Goal: Task Accomplishment & Management: Manage account settings

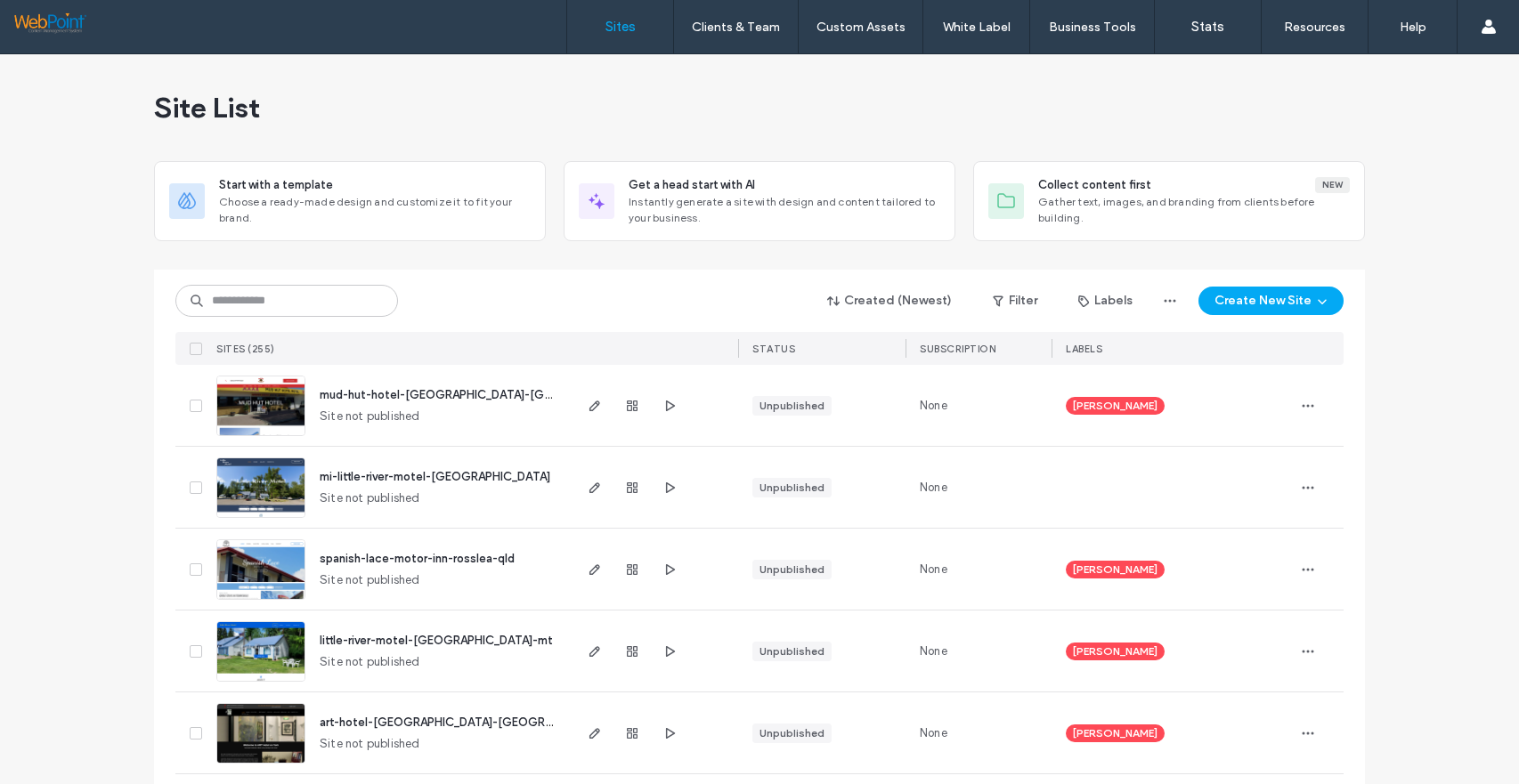
click at [255, 402] on img at bounding box center [260, 437] width 87 height 122
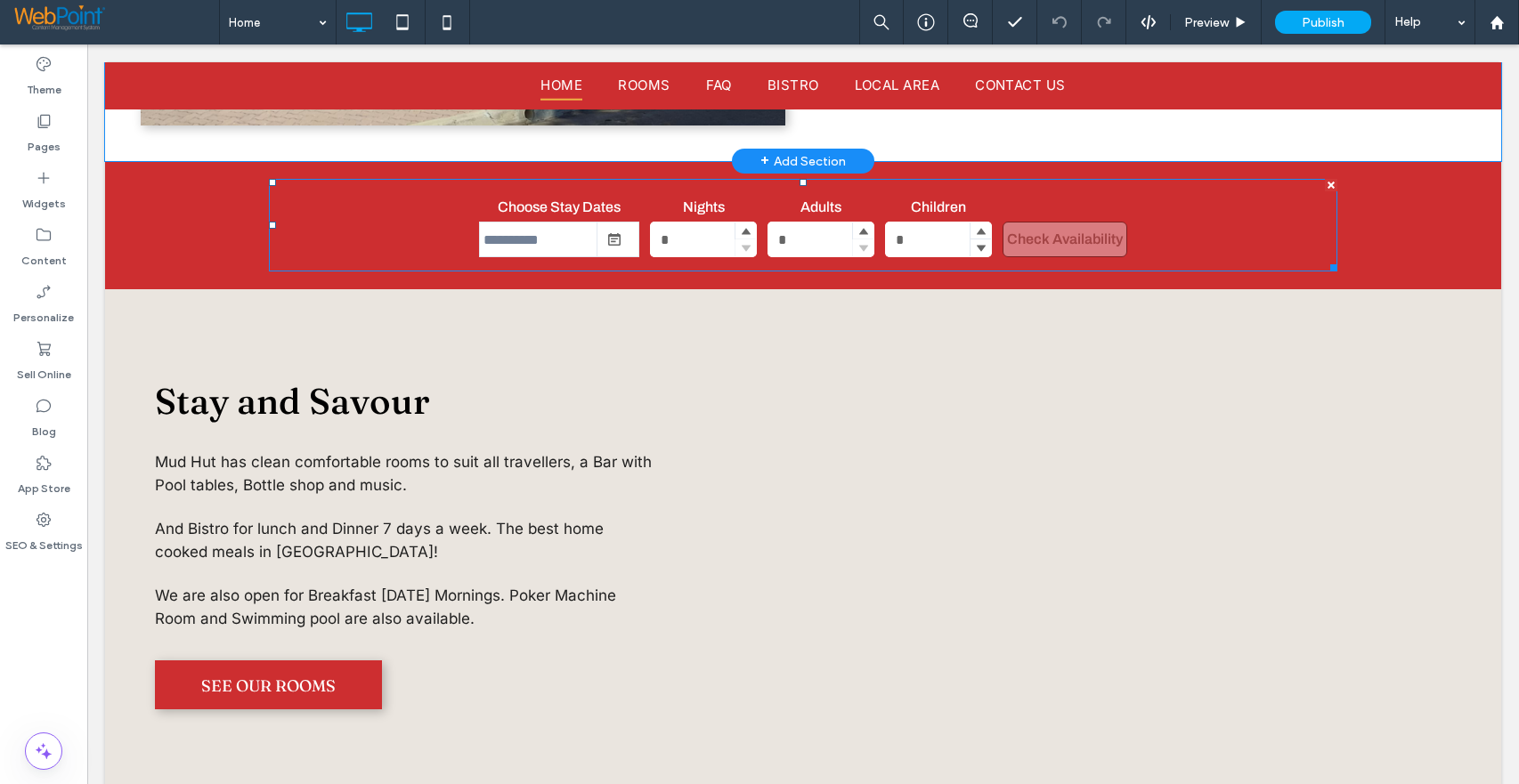
scroll to position [1424, 0]
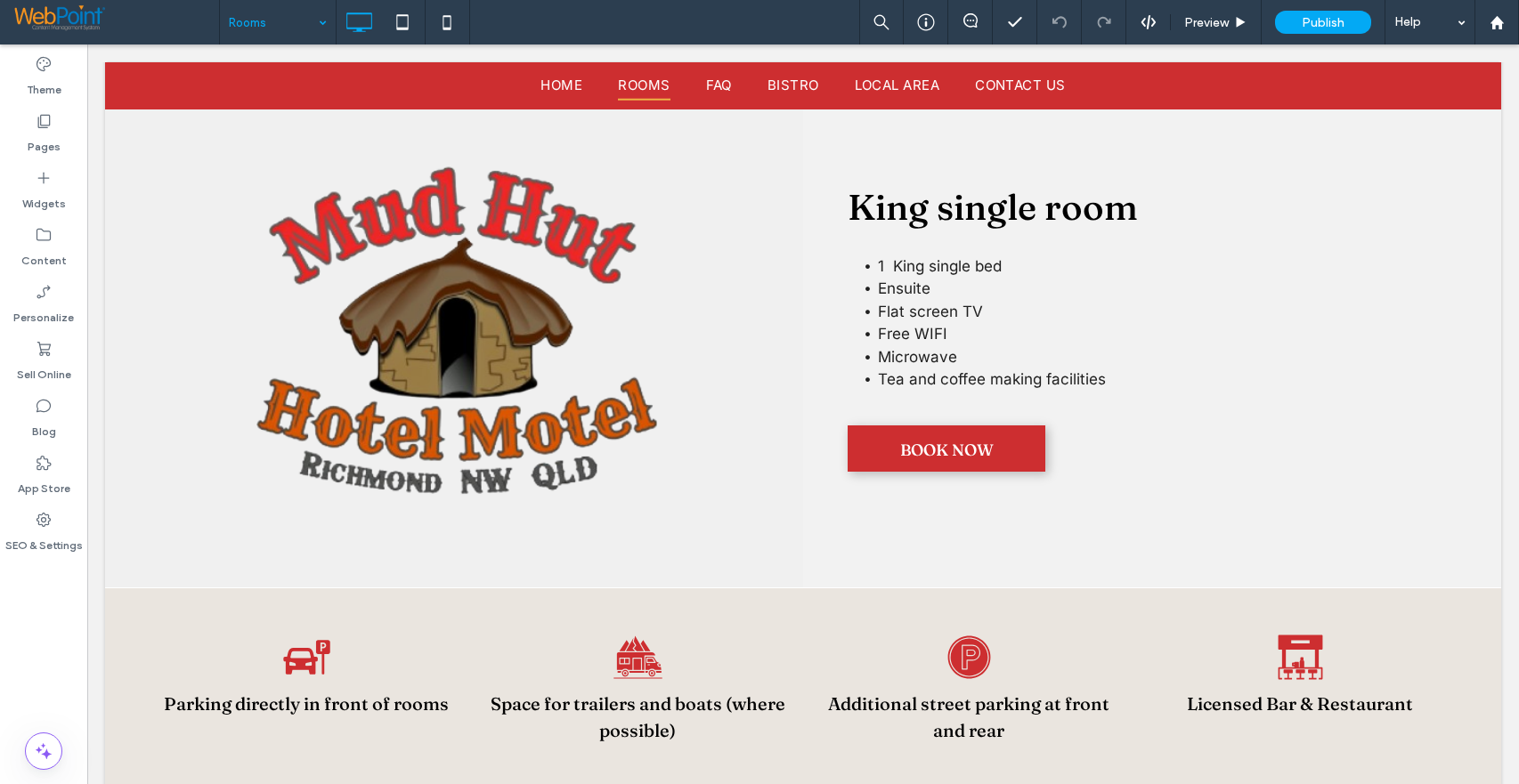
scroll to position [2990, 0]
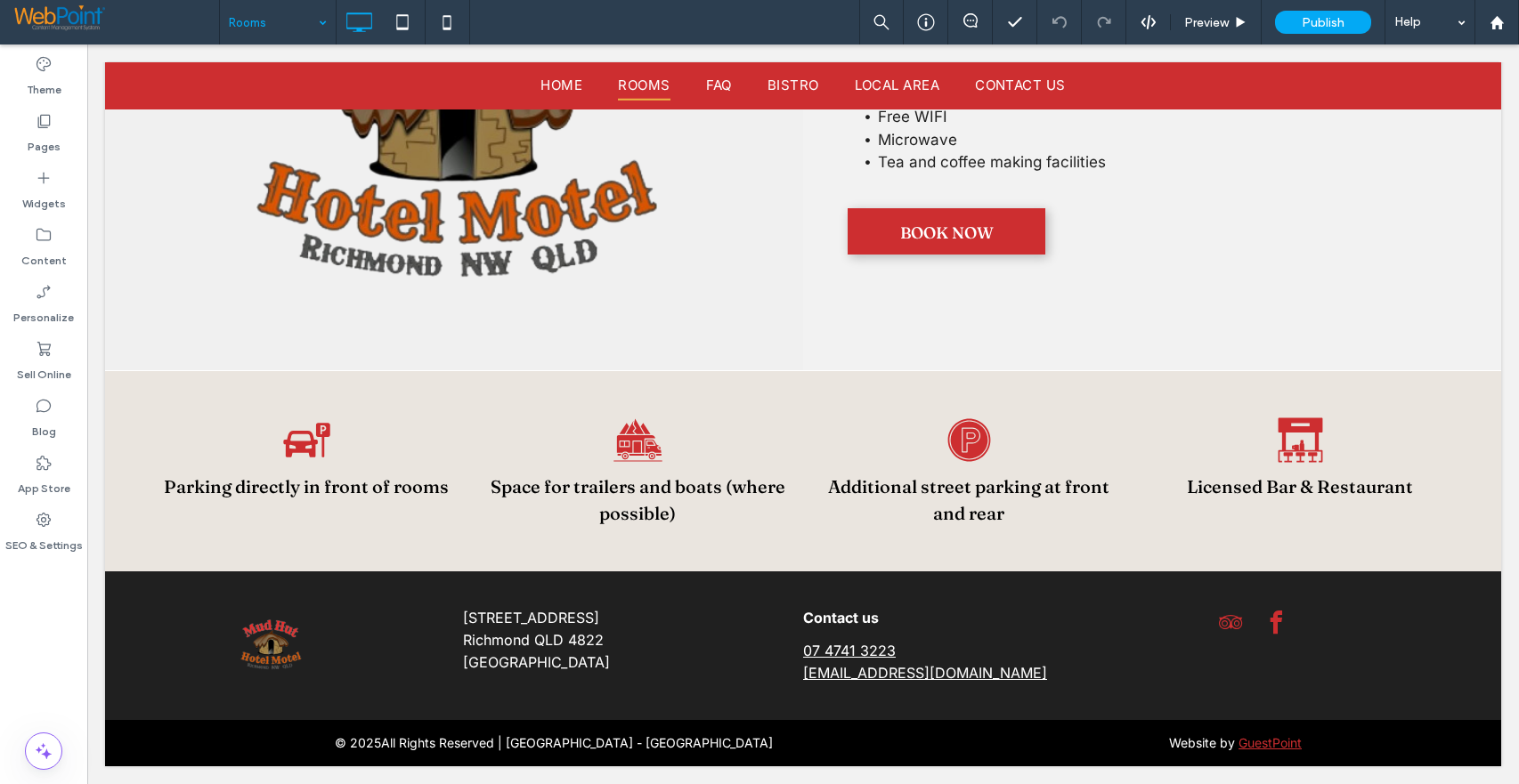
click at [229, 17] on input at bounding box center [272, 22] width 89 height 45
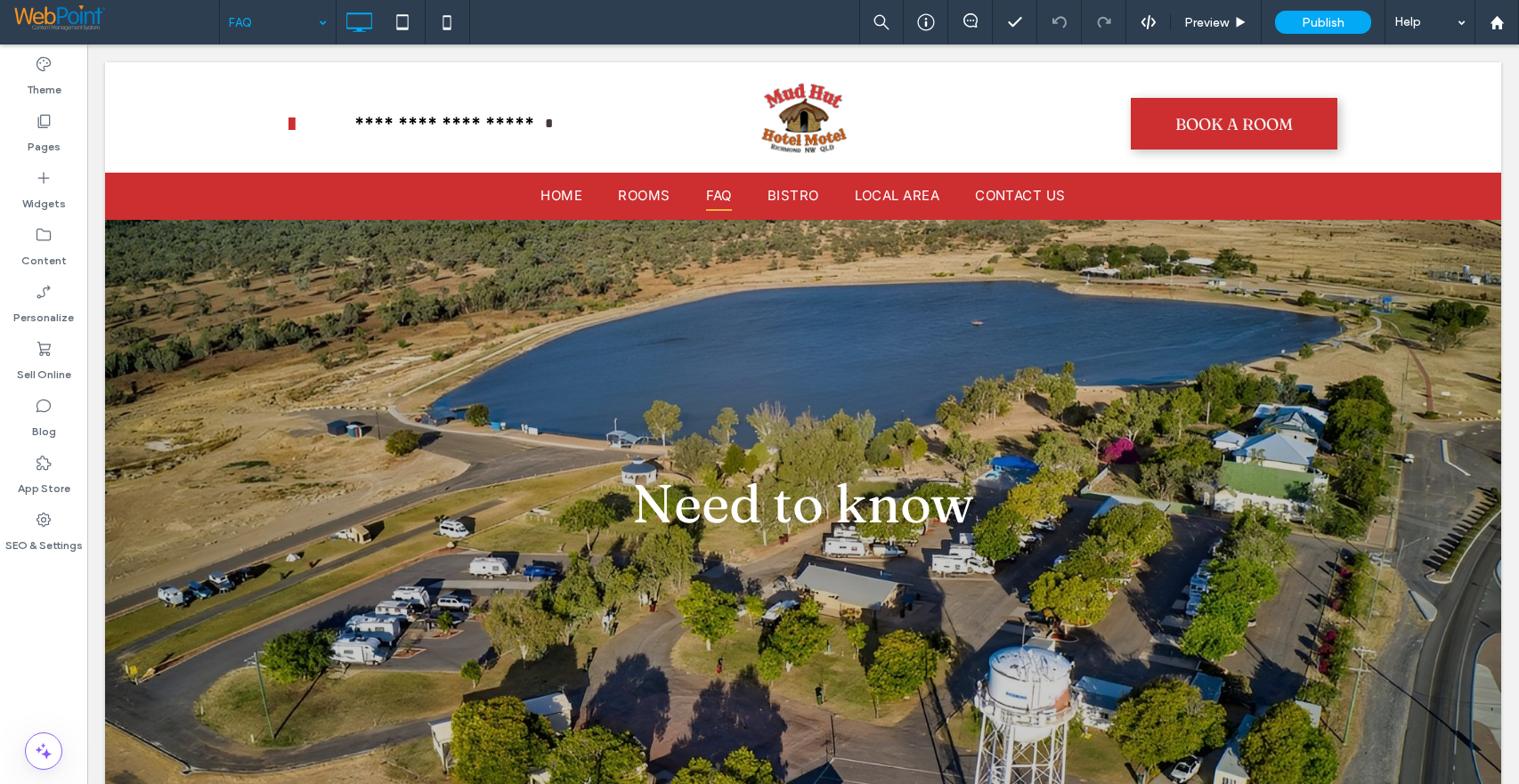
click at [249, 27] on input at bounding box center [272, 22] width 89 height 45
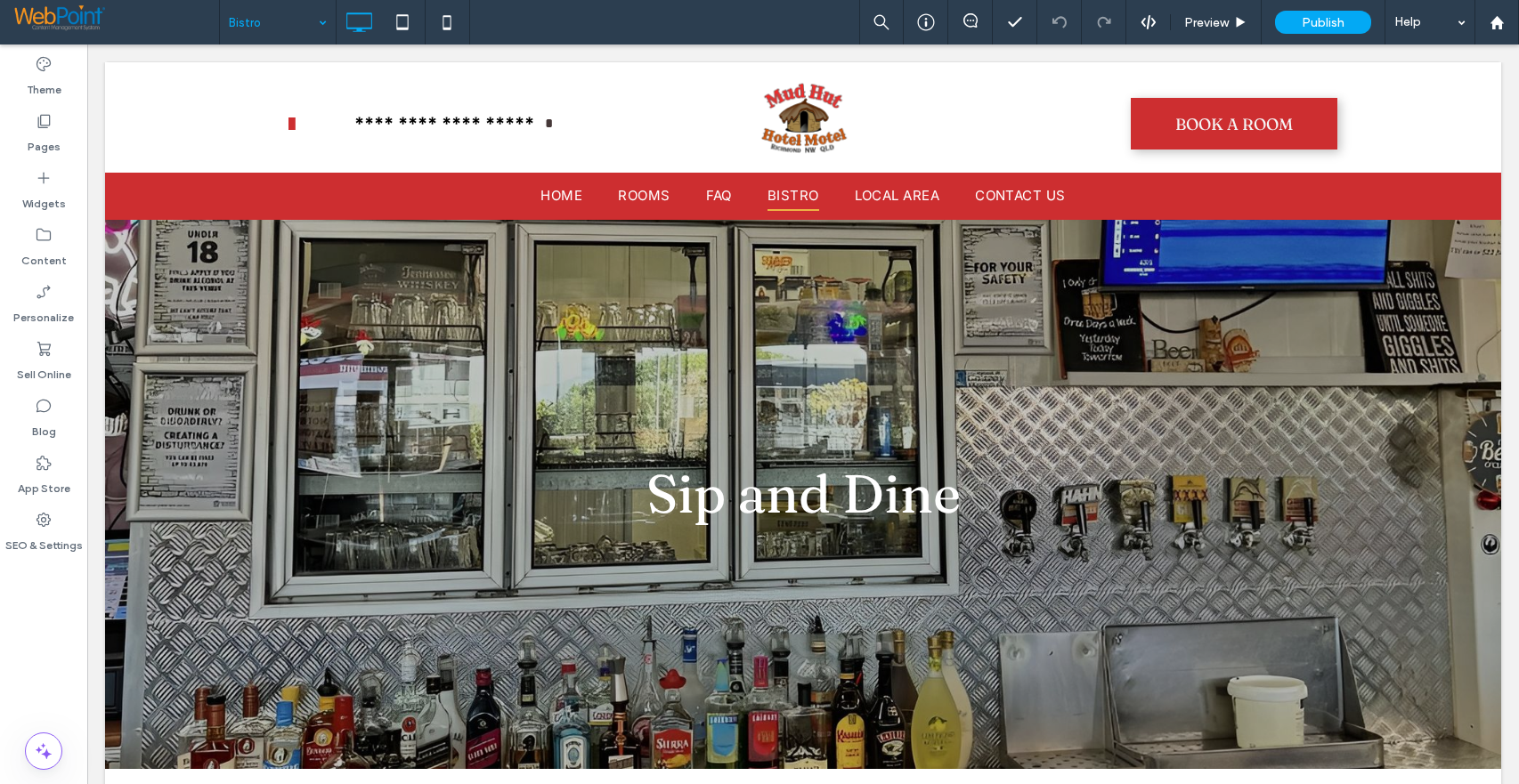
click at [266, 22] on input at bounding box center [272, 22] width 89 height 45
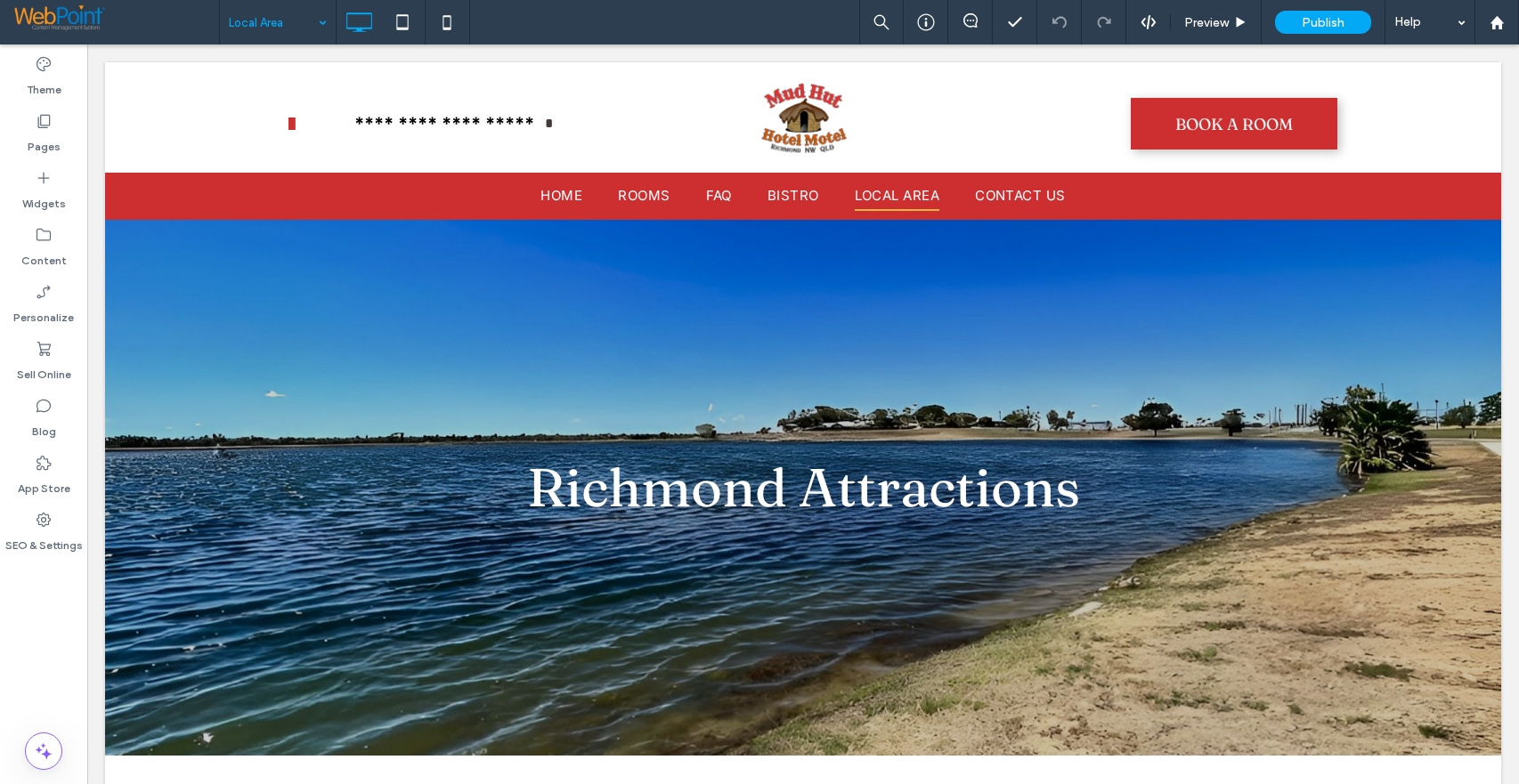
click at [246, 16] on input at bounding box center [272, 22] width 89 height 45
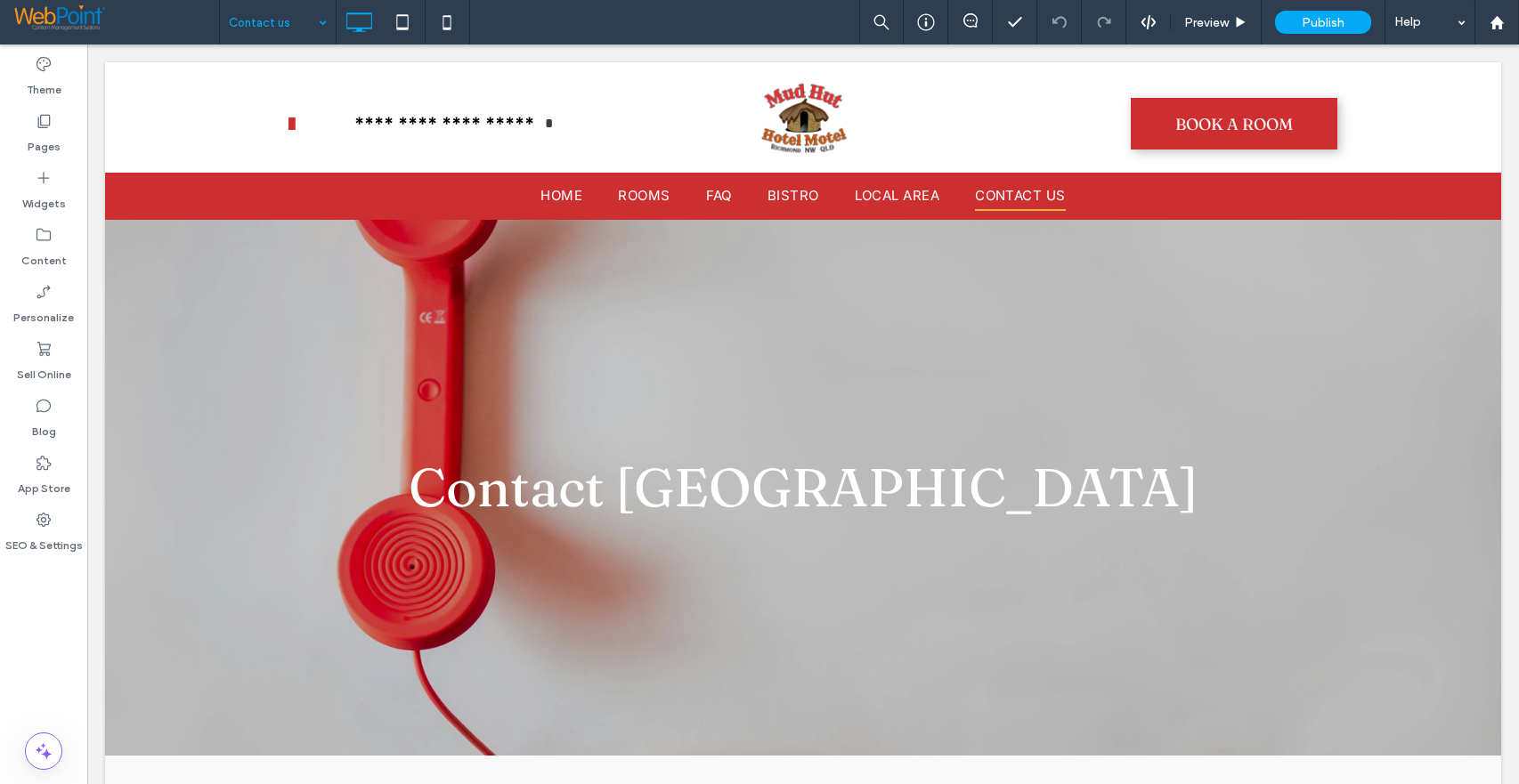
click at [139, 26] on span at bounding box center [116, 22] width 206 height 36
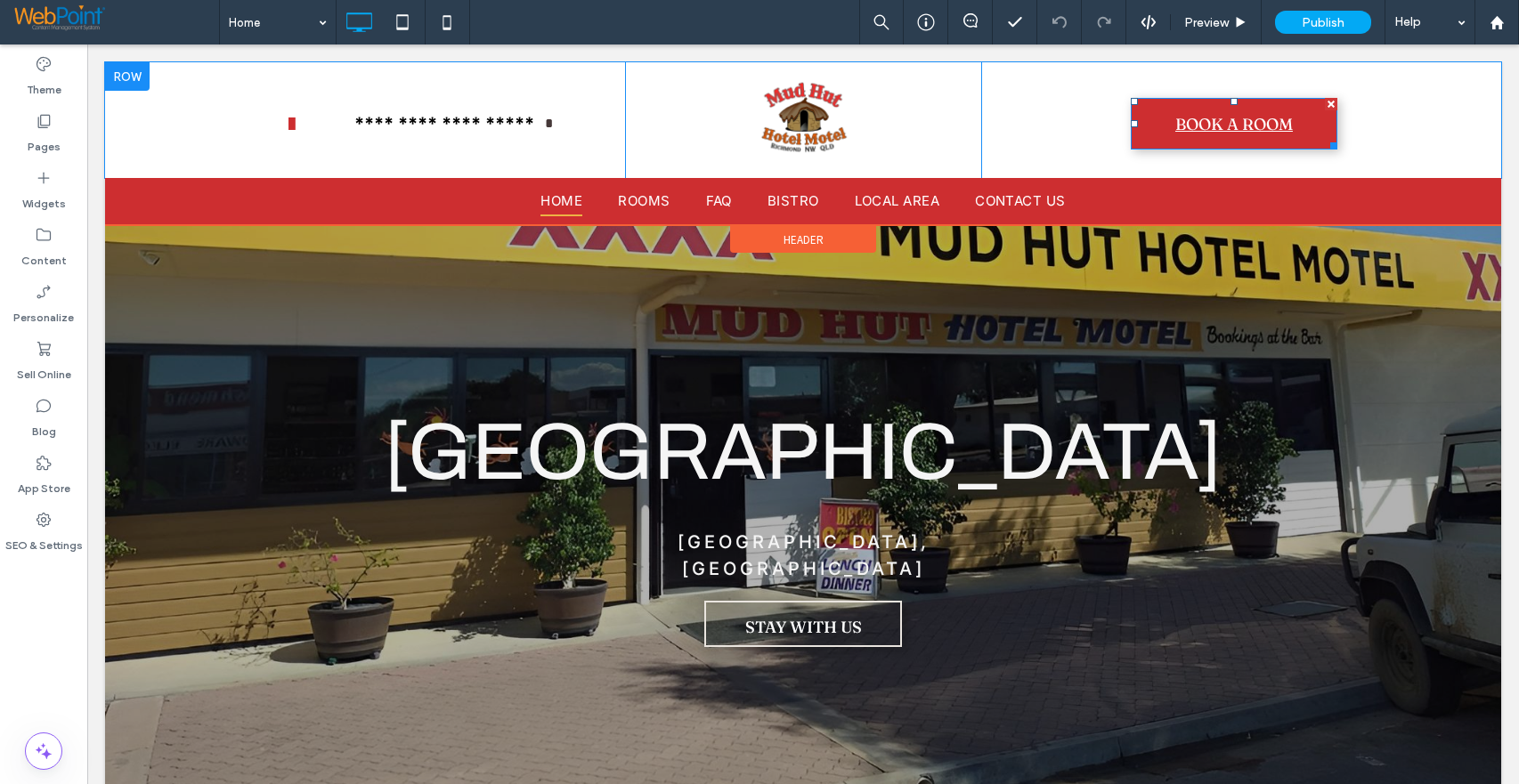
click at [1190, 120] on span "BOOK A ROOM" at bounding box center [1234, 124] width 118 height 49
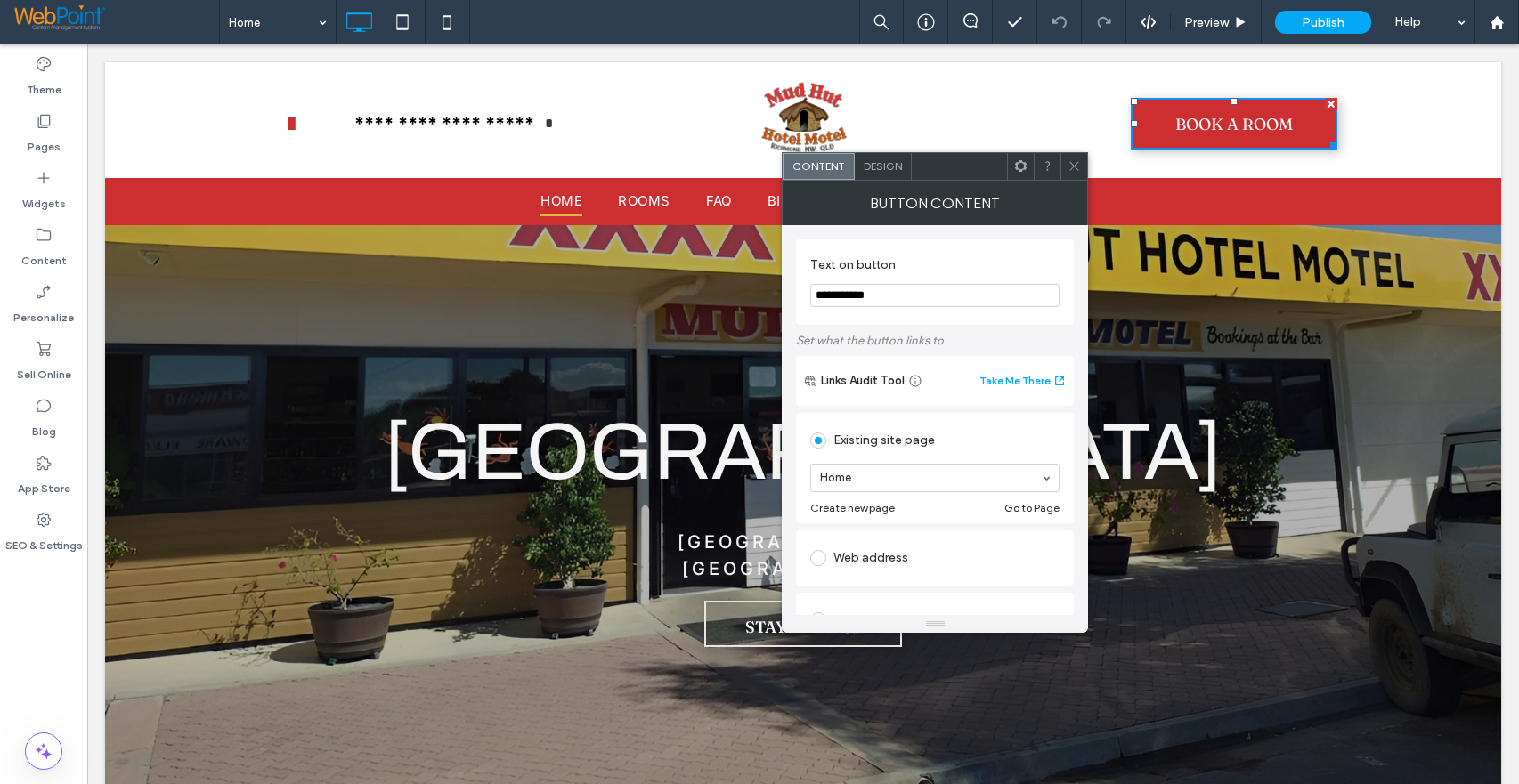
click at [1074, 159] on icon at bounding box center [1074, 165] width 14 height 14
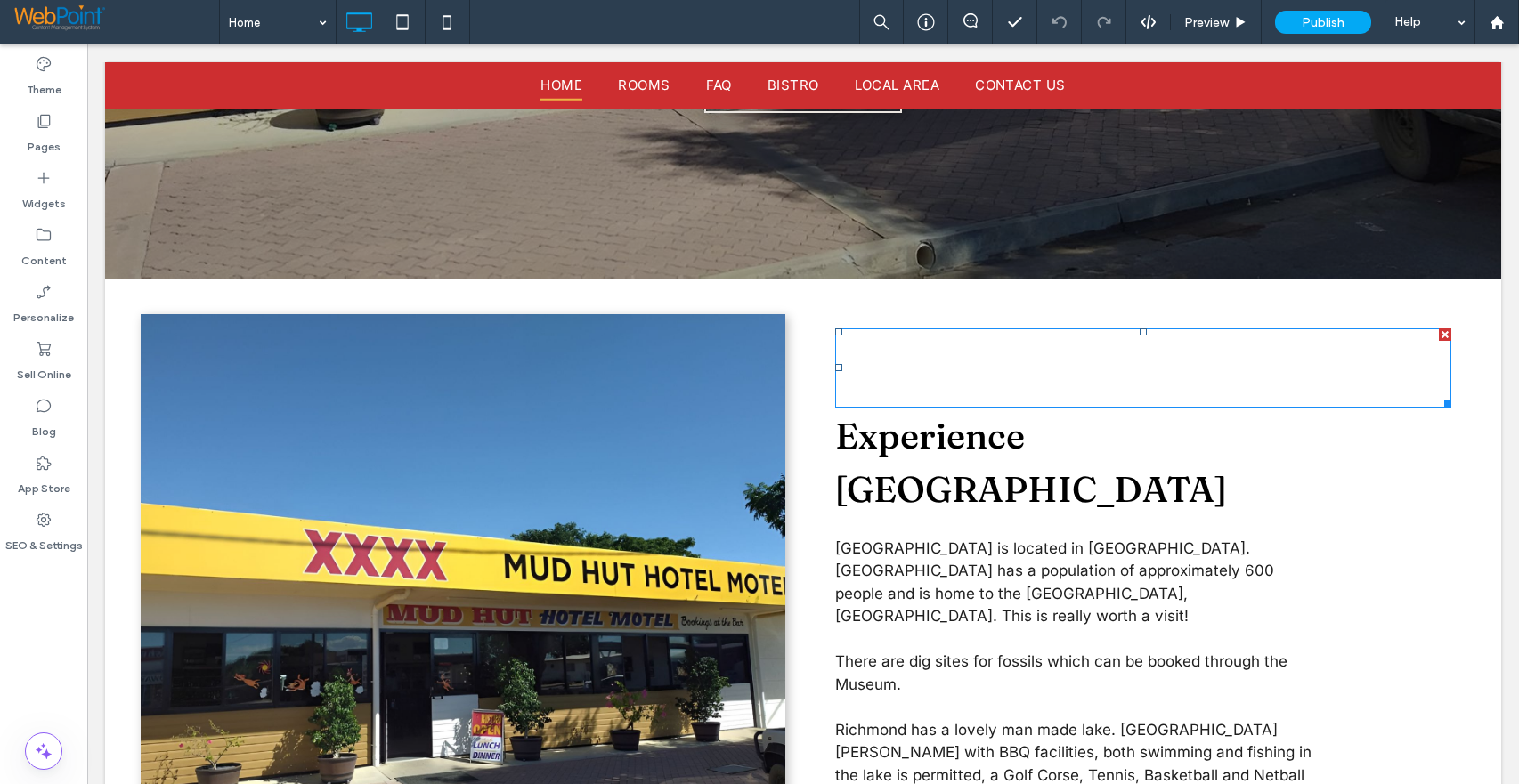
scroll to position [1068, 0]
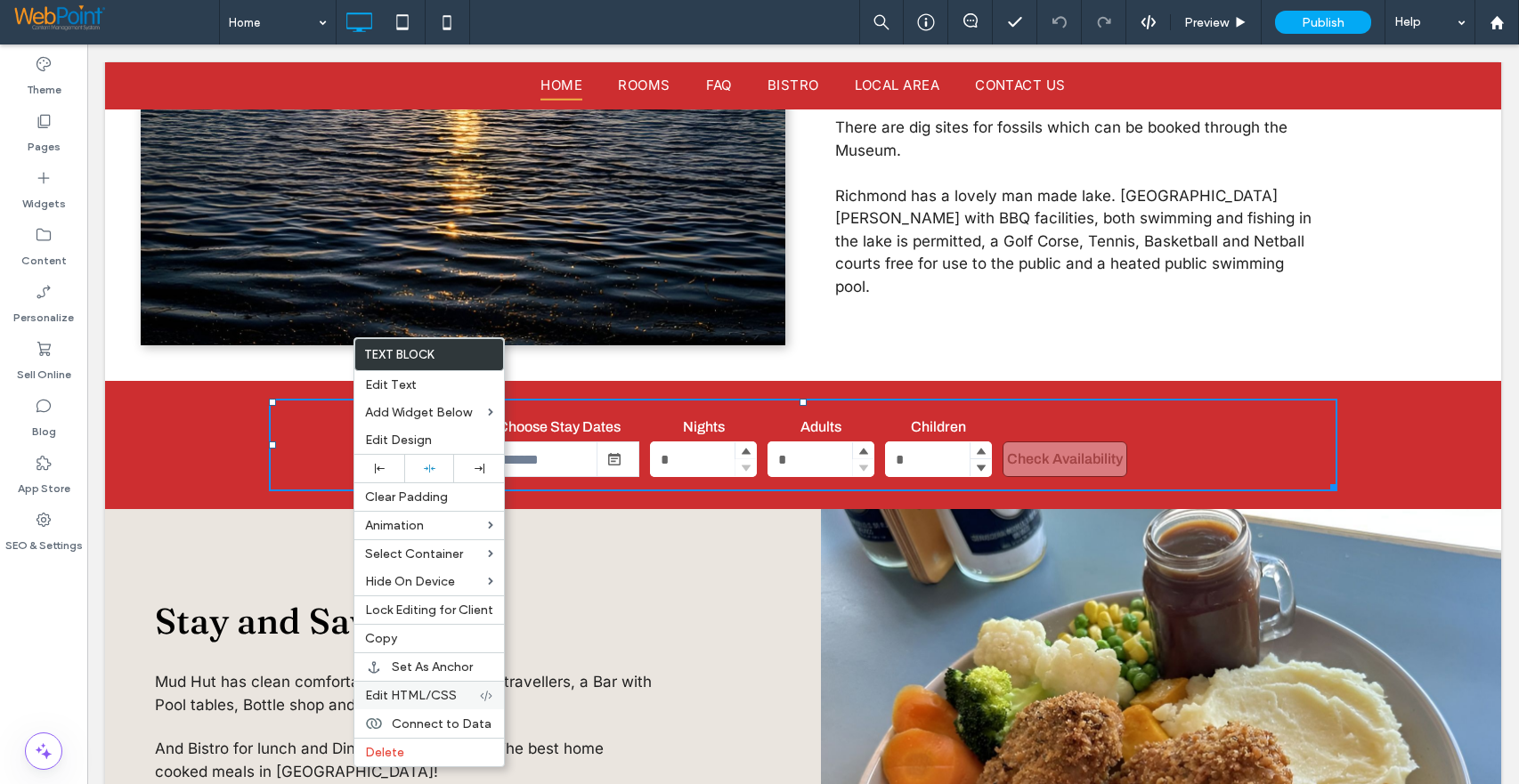
click at [400, 694] on span "Edit HTML/CSS" at bounding box center [411, 695] width 91 height 16
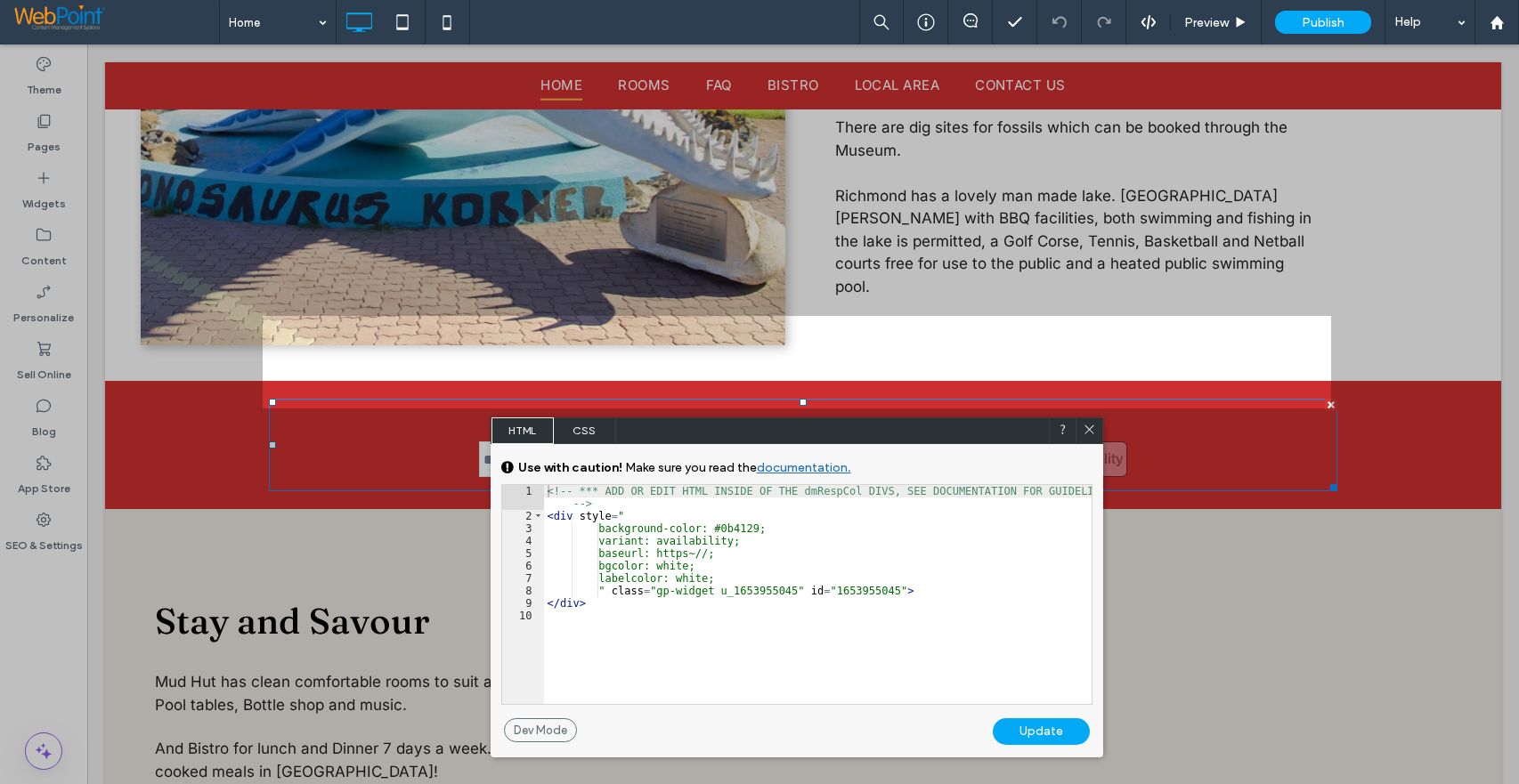
drag, startPoint x: 1091, startPoint y: 426, endPoint x: 1050, endPoint y: 428, distance: 41.0
click at [1091, 426] on icon at bounding box center [1089, 429] width 14 height 14
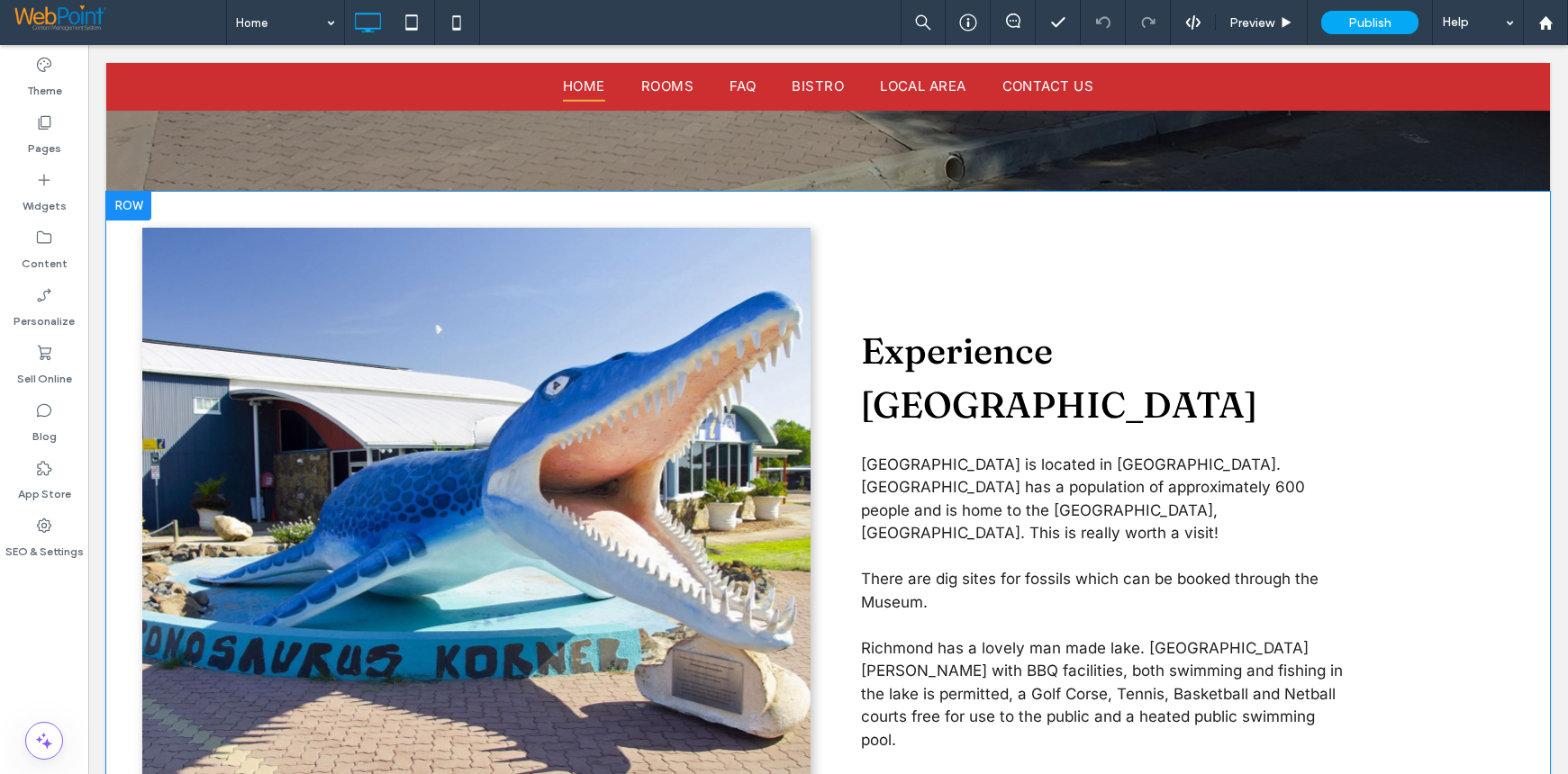
scroll to position [810, 0]
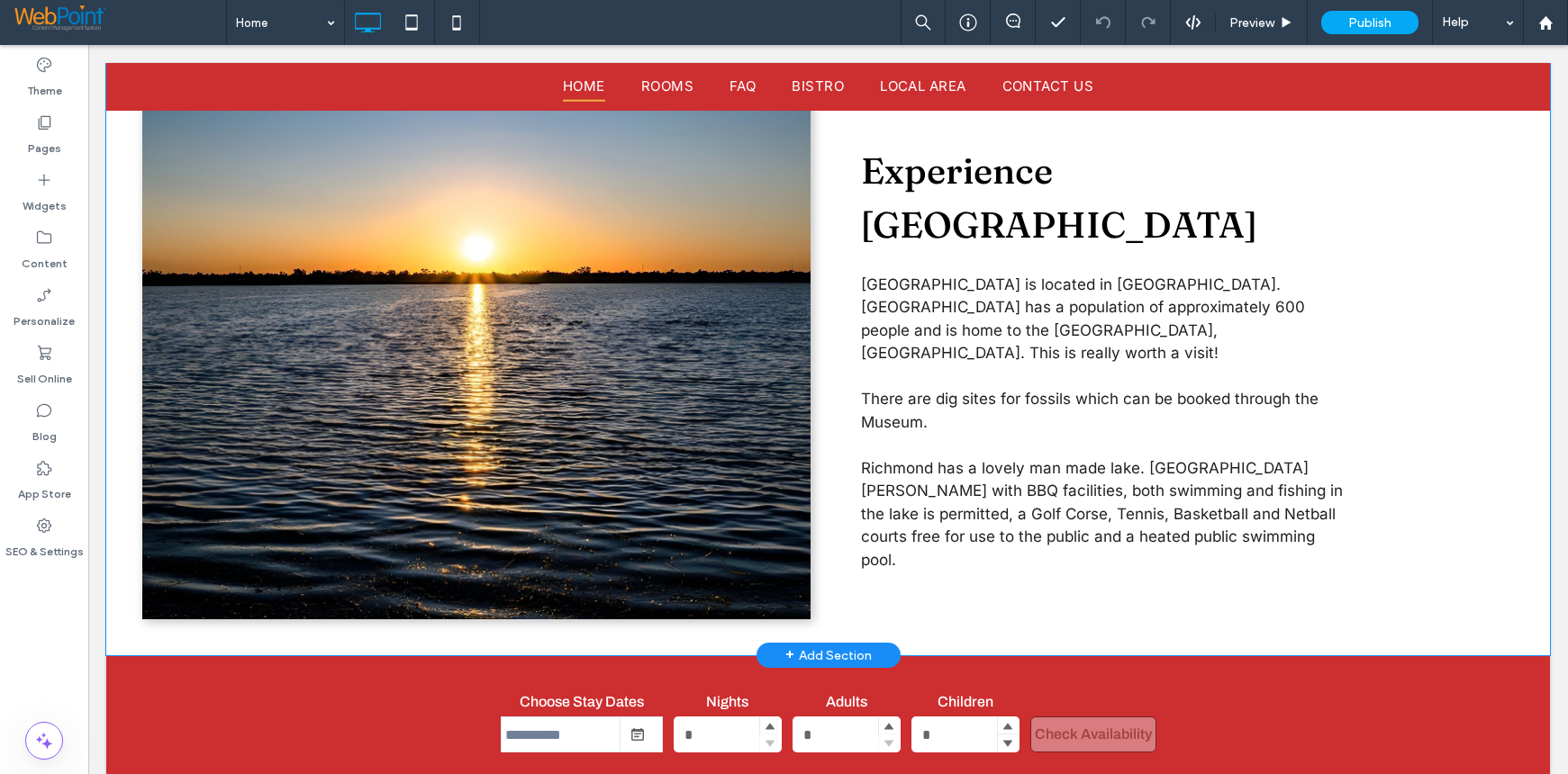
click at [10, 616] on div "Theme Pages Widgets Content Personalize Sell Online Blog App Store SEO & Settin…" at bounding box center [43, 409] width 88 height 729
